Goal: Information Seeking & Learning: Learn about a topic

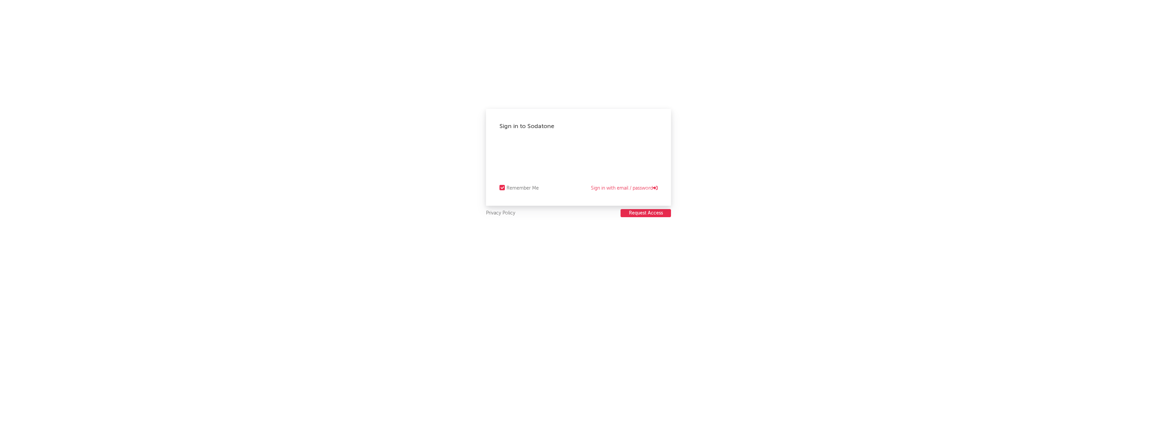
select select "recorded_music"
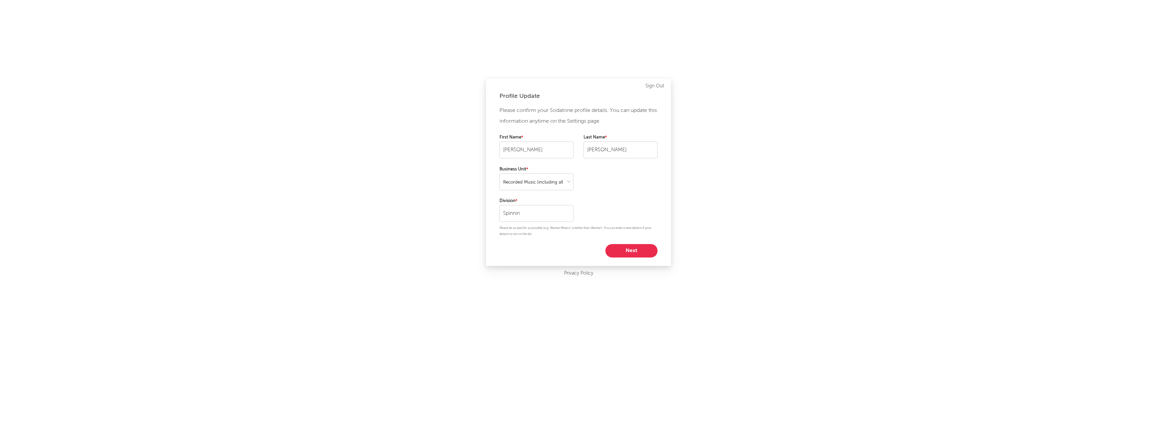
click at [640, 249] on button "Next" at bounding box center [631, 250] width 52 height 13
select select "other"
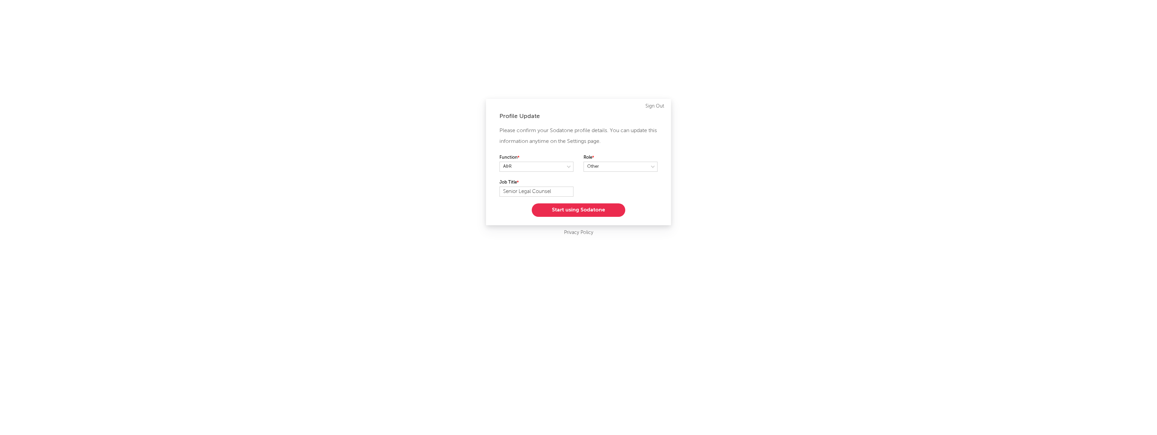
click at [594, 213] on button "Start using Sodatone" at bounding box center [579, 209] width 94 height 13
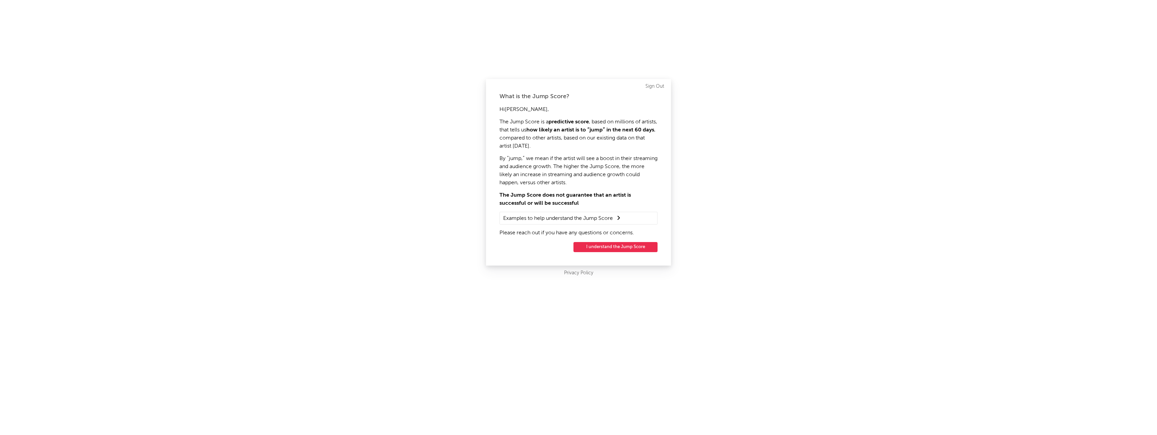
click at [603, 247] on button "I understand the Jump Score" at bounding box center [615, 247] width 84 height 10
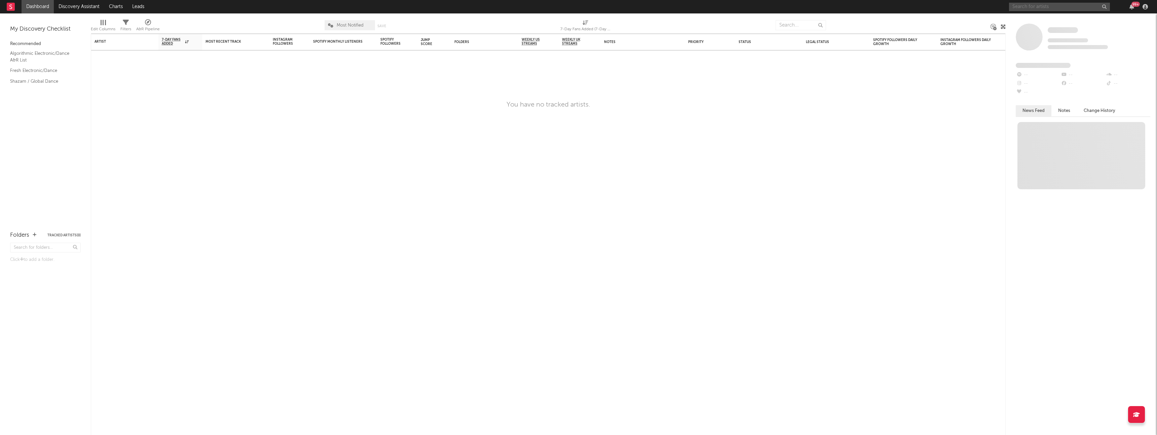
click at [1034, 5] on input "text" at bounding box center [1059, 7] width 101 height 8
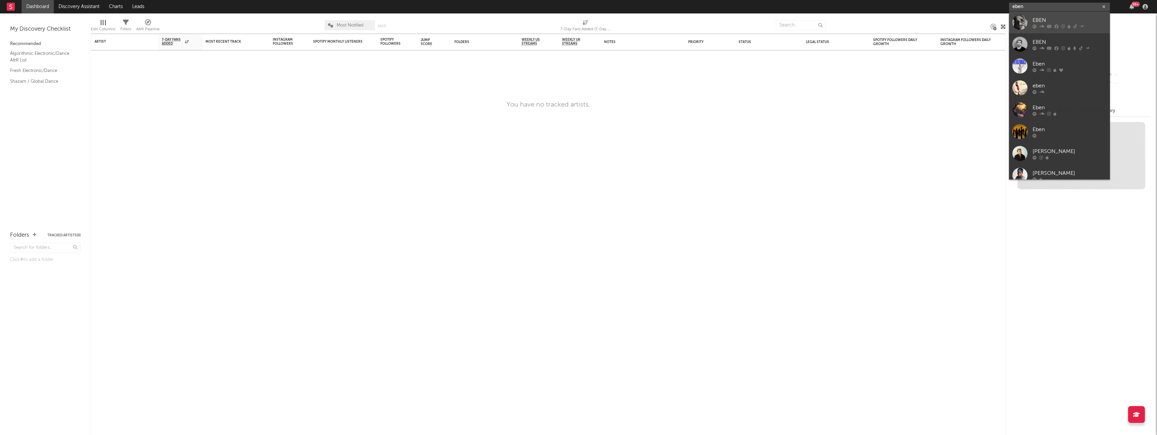
type input "eben"
click at [1030, 17] on link "EBEN" at bounding box center [1059, 22] width 101 height 22
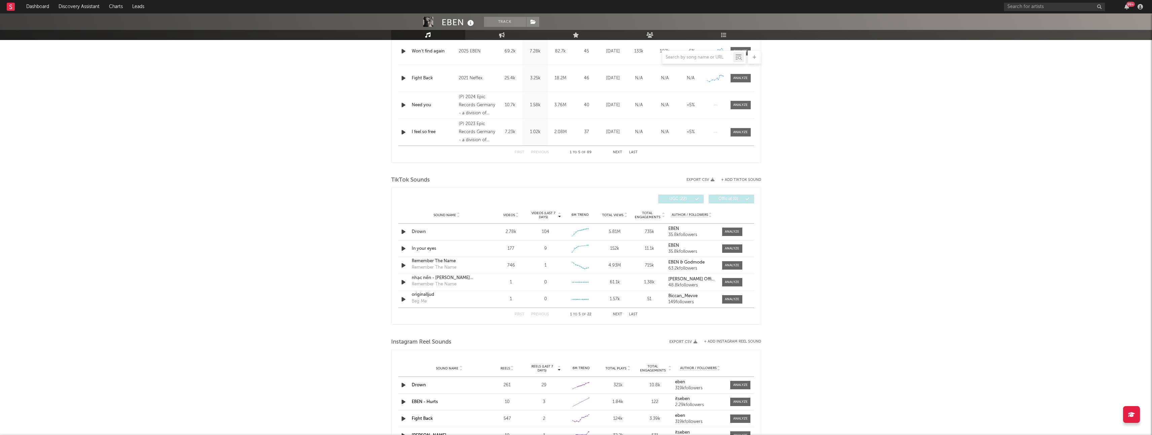
scroll to position [325, 0]
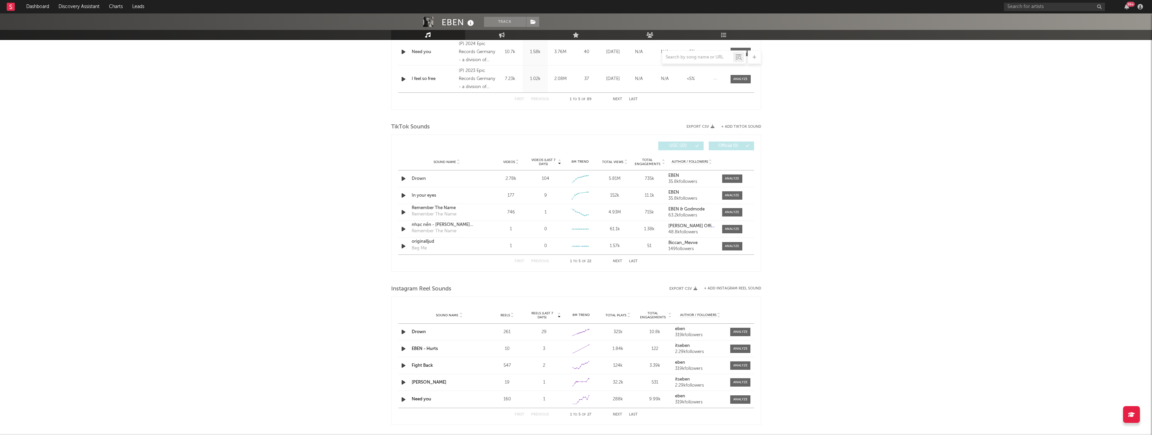
select select "6m"
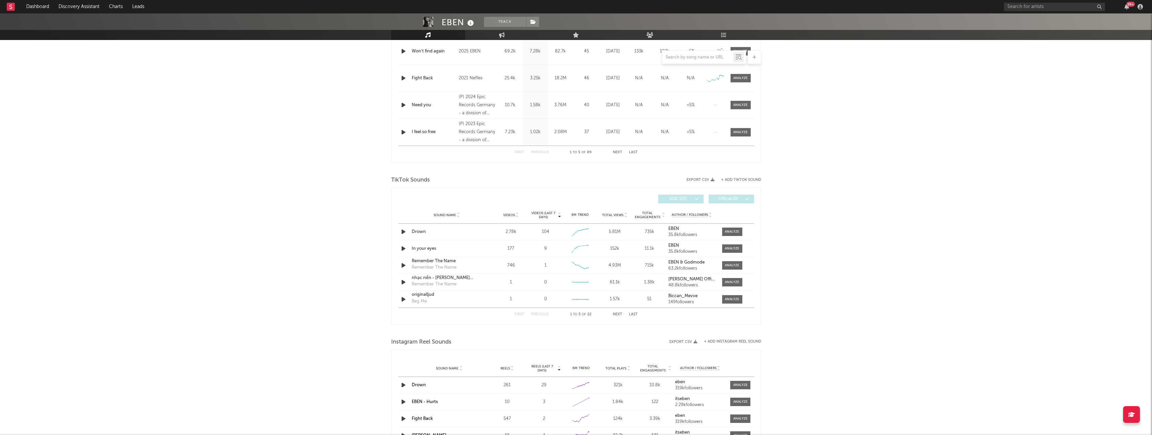
click at [631, 314] on button "Last" at bounding box center [633, 315] width 9 height 4
click at [739, 248] on div at bounding box center [732, 249] width 14 height 5
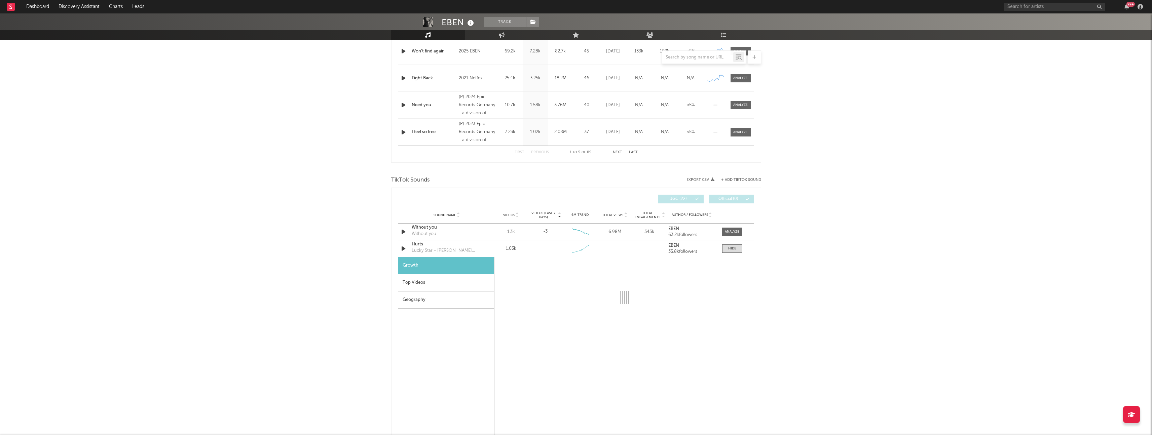
select select "1w"
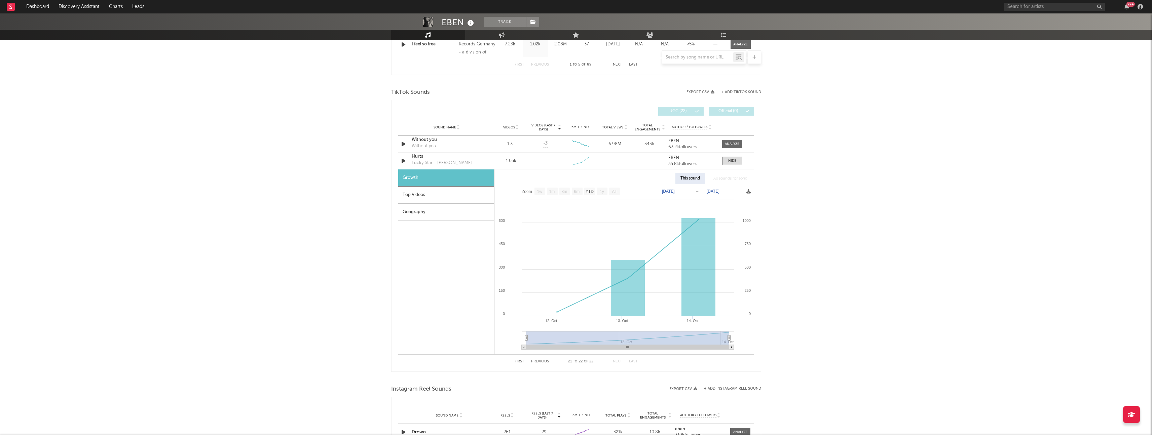
scroll to position [414, 0]
click at [403, 158] on icon "button" at bounding box center [403, 159] width 7 height 8
click at [403, 159] on icon "button" at bounding box center [403, 159] width 6 height 8
